Goal: Information Seeking & Learning: Check status

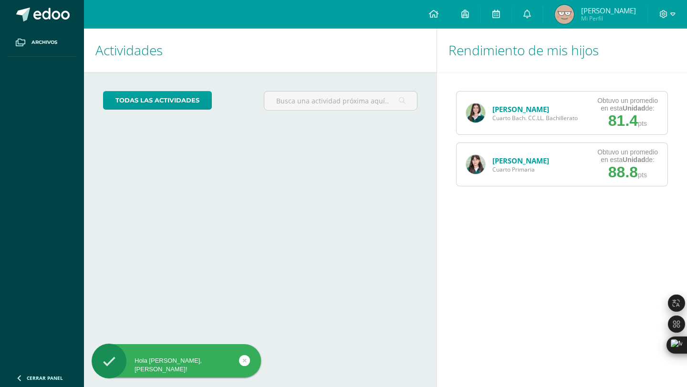
click at [513, 106] on link "[PERSON_NAME]" at bounding box center [520, 109] width 57 height 10
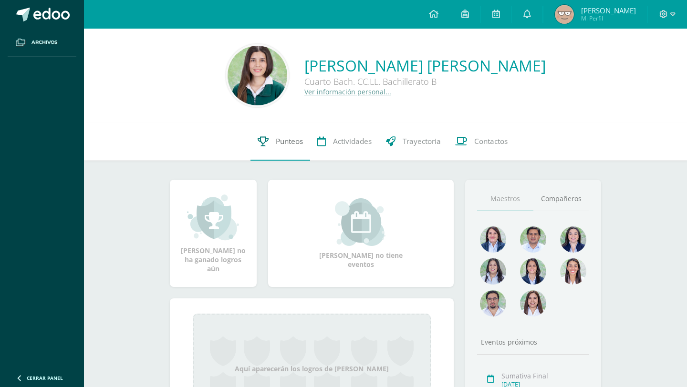
click at [284, 138] on span "Punteos" at bounding box center [289, 141] width 27 height 10
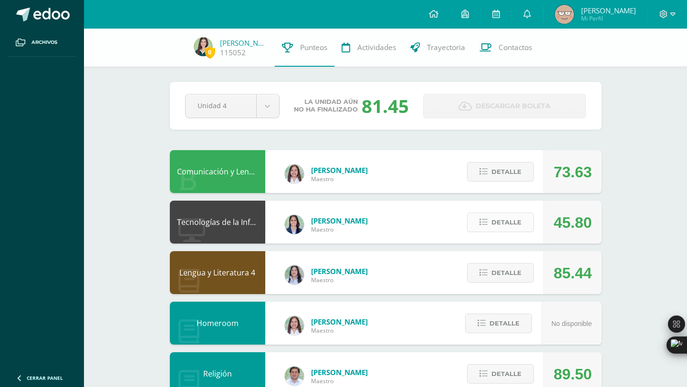
click at [499, 226] on span "Detalle" at bounding box center [506, 223] width 30 height 18
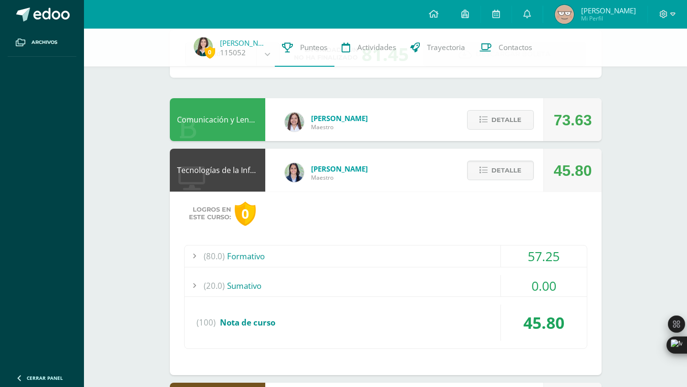
scroll to position [55, 0]
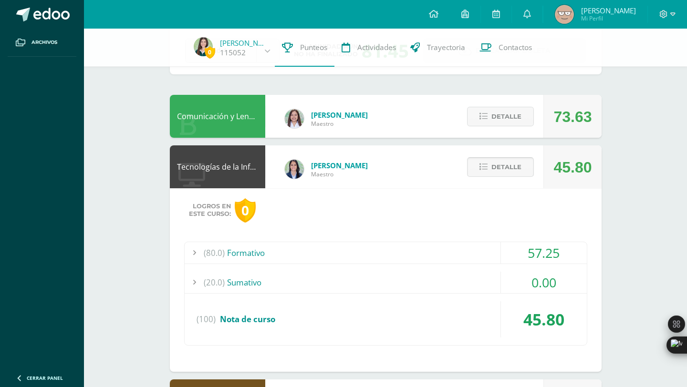
click at [509, 174] on span "Detalle" at bounding box center [506, 167] width 30 height 18
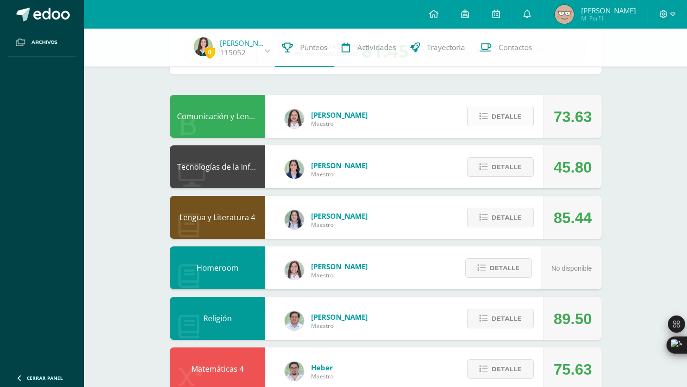
click at [508, 120] on span "Detalle" at bounding box center [506, 117] width 30 height 18
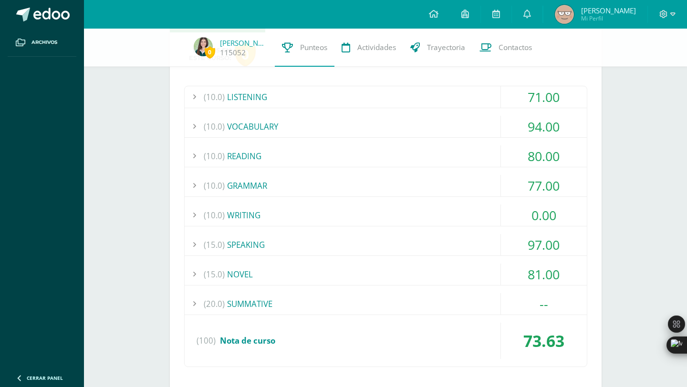
scroll to position [161, 0]
click at [441, 199] on div "(10.0) LISTENING 71.00 LISTENING SKILL 4-EXERCISE 1 75.00" at bounding box center [385, 225] width 403 height 281
click at [442, 206] on div "(10.0) WRITING" at bounding box center [386, 214] width 402 height 21
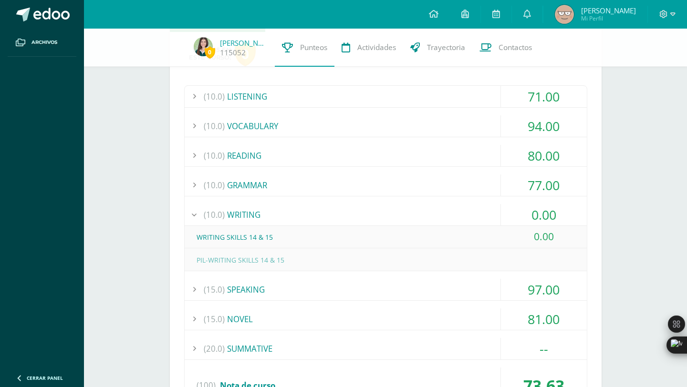
click at [443, 212] on div "(10.0) WRITING" at bounding box center [386, 214] width 402 height 21
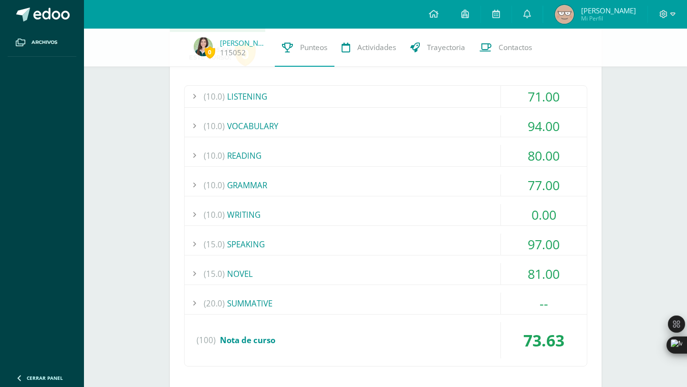
click at [443, 212] on div "(10.0) WRITING" at bounding box center [386, 214] width 402 height 21
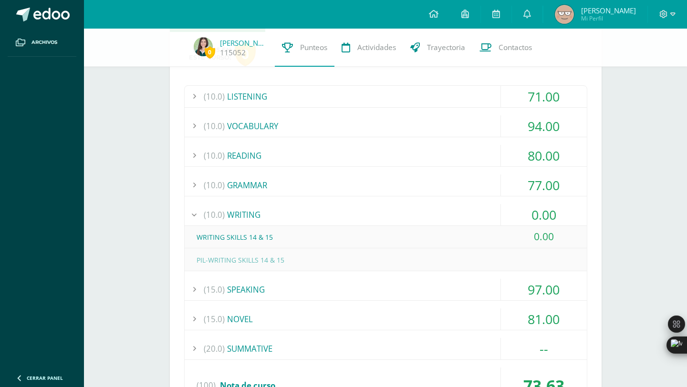
click at [443, 212] on div "(10.0) WRITING" at bounding box center [386, 214] width 402 height 21
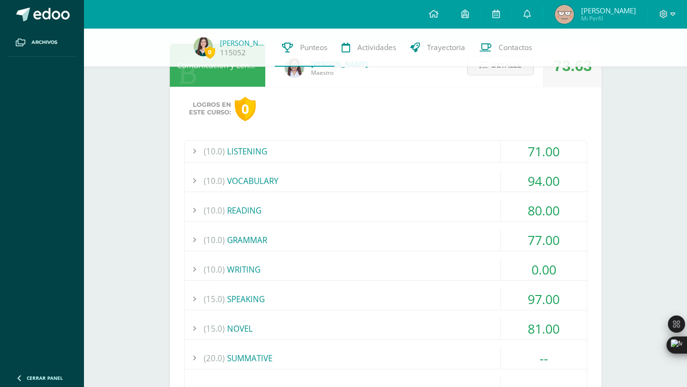
scroll to position [93, 0]
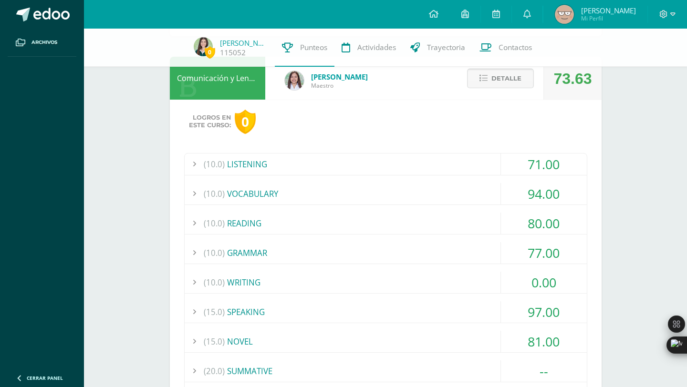
click at [495, 79] on span "Detalle" at bounding box center [506, 79] width 30 height 18
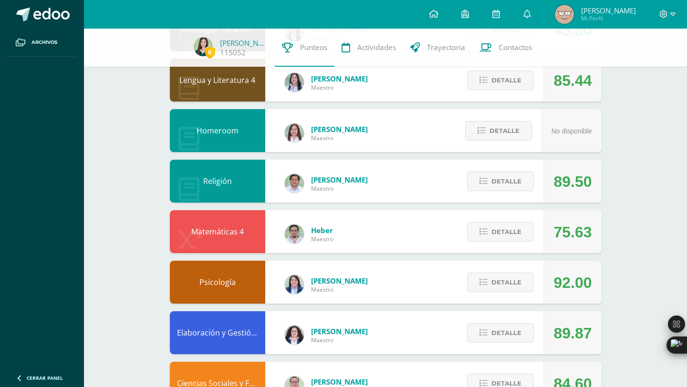
scroll to position [195, 0]
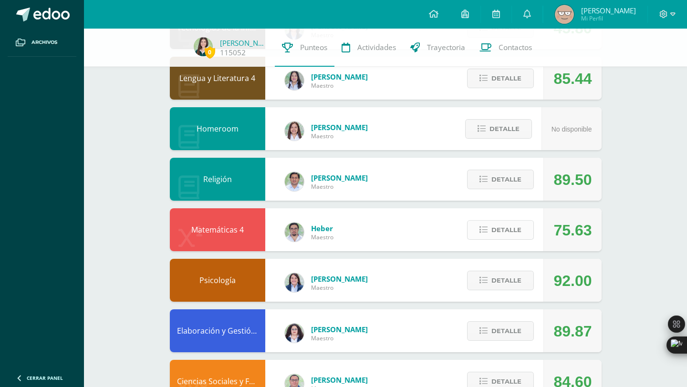
click at [510, 224] on span "Detalle" at bounding box center [506, 230] width 30 height 18
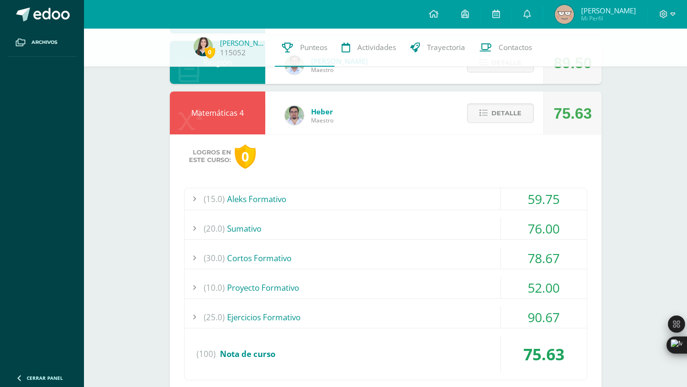
scroll to position [320, 0]
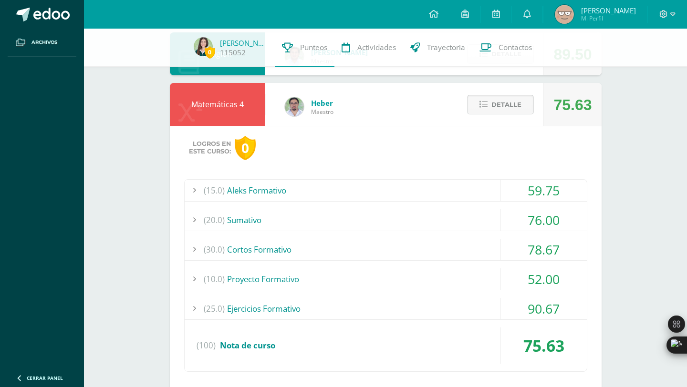
click at [503, 113] on span "Detalle" at bounding box center [506, 105] width 30 height 18
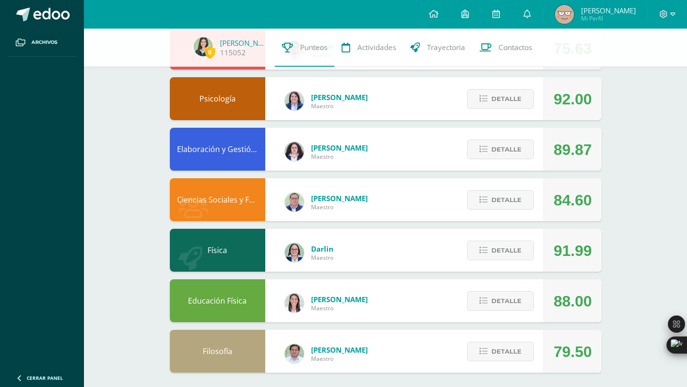
scroll to position [381, 0]
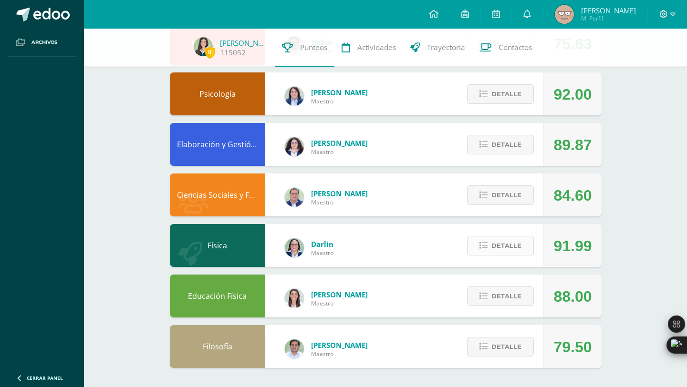
click at [504, 249] on span "Detalle" at bounding box center [506, 246] width 30 height 18
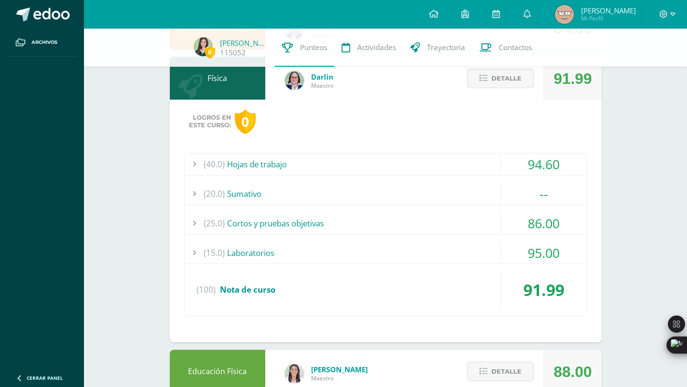
scroll to position [624, 0]
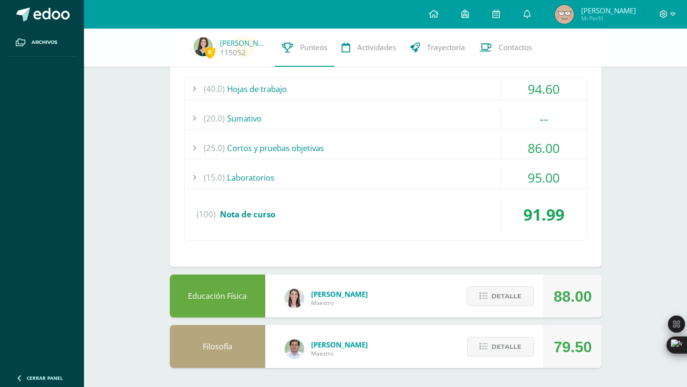
click at [456, 149] on div "(25.0) Cortos y pruebas objetivas" at bounding box center [386, 147] width 402 height 21
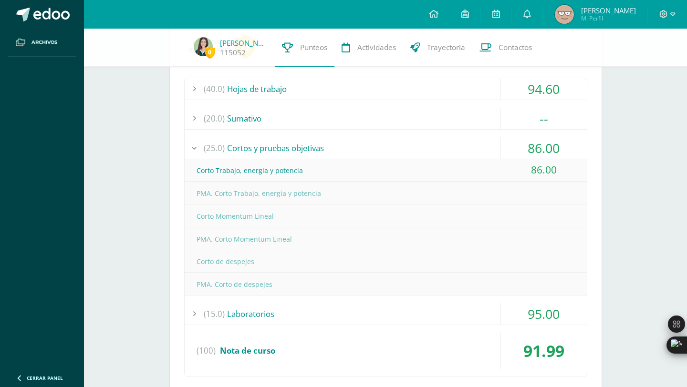
click at [456, 149] on div "(25.0) Cortos y pruebas objetivas" at bounding box center [386, 147] width 402 height 21
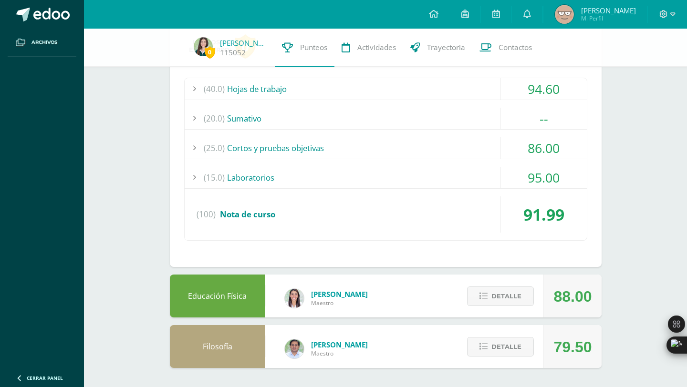
click at [470, 170] on div "(15.0) Laboratorios" at bounding box center [386, 177] width 402 height 21
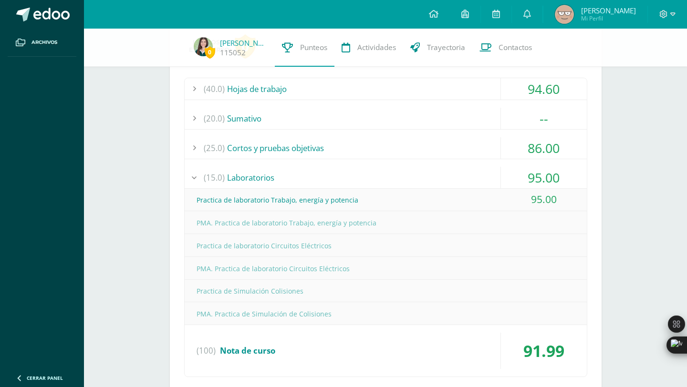
click at [472, 170] on div "(15.0) Laboratorios" at bounding box center [386, 177] width 402 height 21
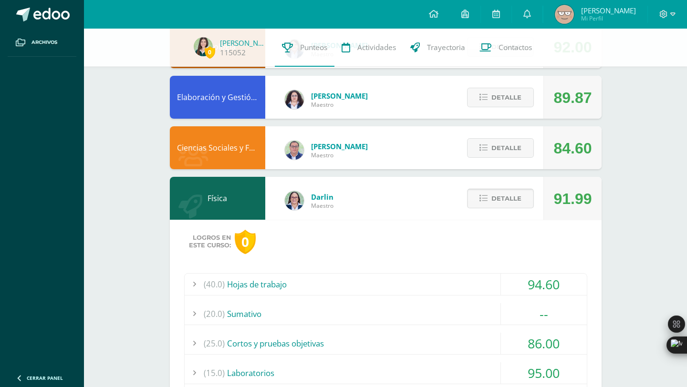
click at [503, 191] on span "Detalle" at bounding box center [506, 199] width 30 height 18
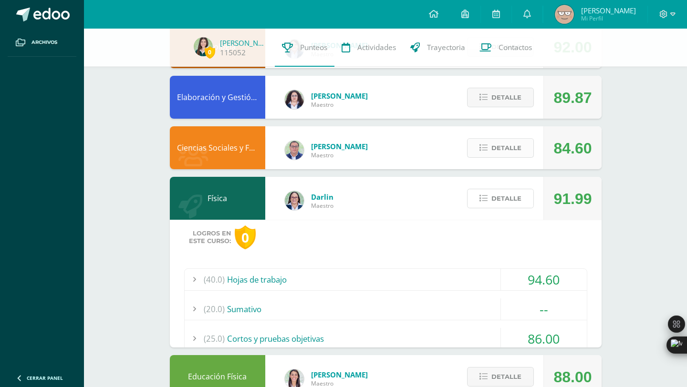
scroll to position [381, 0]
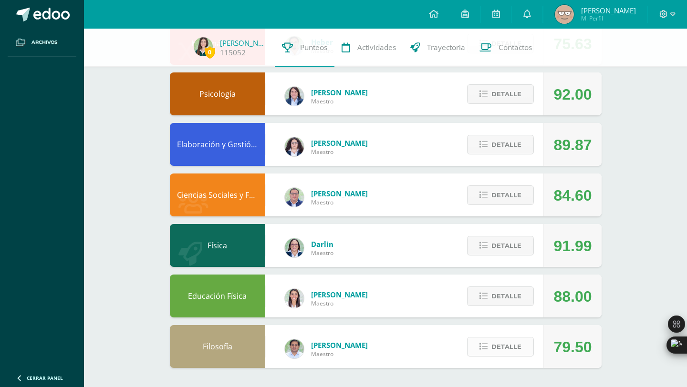
click at [500, 344] on span "Detalle" at bounding box center [506, 347] width 30 height 18
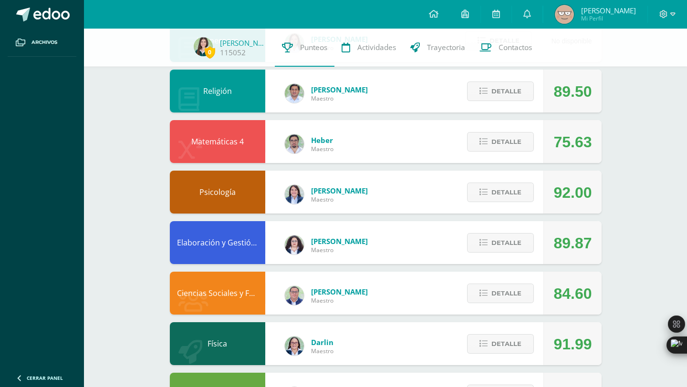
scroll to position [0, 0]
